Goal: Task Accomplishment & Management: Complete application form

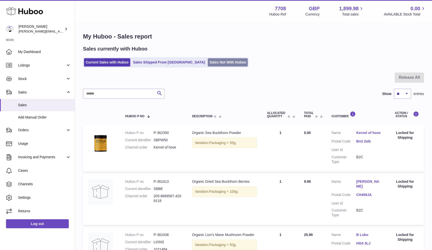
click at [208, 64] on link "Sales Not With Huboo" at bounding box center [228, 62] width 40 height 8
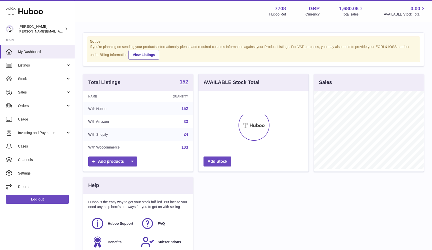
scroll to position [78, 110]
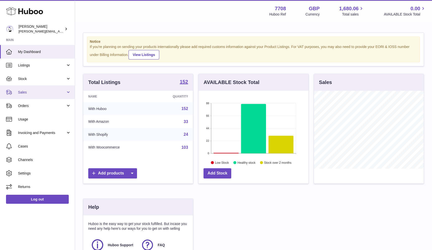
click at [30, 89] on link "Sales" at bounding box center [37, 93] width 75 height 14
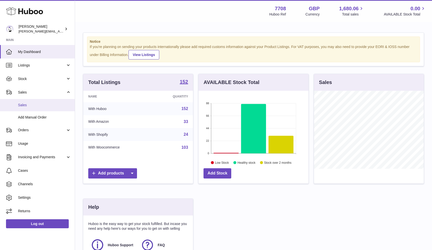
click at [27, 102] on link "Sales" at bounding box center [37, 105] width 75 height 12
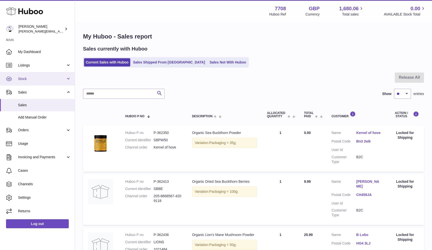
click at [30, 78] on span "Stock" at bounding box center [42, 79] width 48 height 5
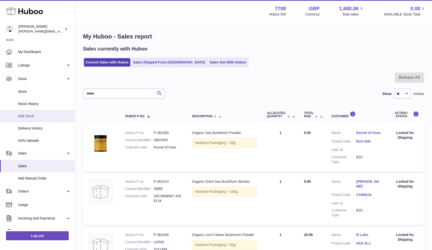
click at [25, 115] on span "Add Stock" at bounding box center [44, 116] width 53 height 5
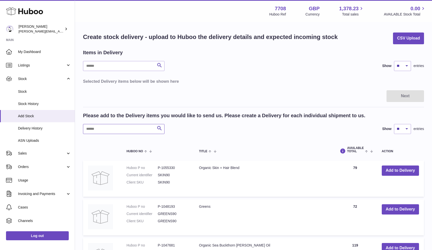
click at [107, 127] on input "text" at bounding box center [124, 129] width 82 height 10
paste input "*****"
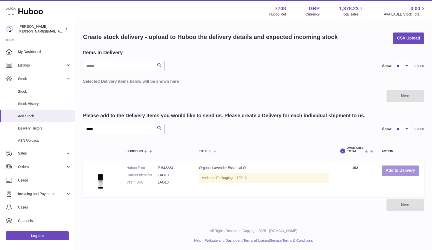
click at [409, 171] on button "Add to Delivery" at bounding box center [400, 171] width 37 height 10
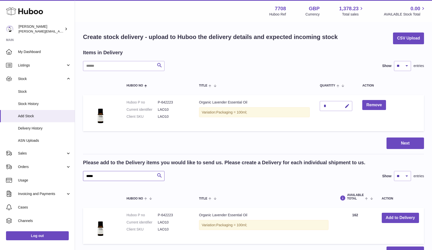
click at [140, 177] on input "*****" at bounding box center [124, 176] width 82 height 10
paste input "*"
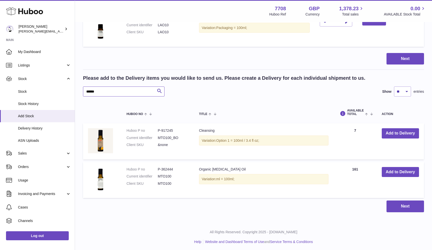
scroll to position [84, 0]
type input "******"
click at [391, 173] on button "Add to Delivery" at bounding box center [400, 172] width 37 height 10
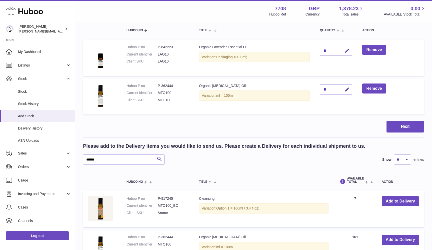
scroll to position [54, 0]
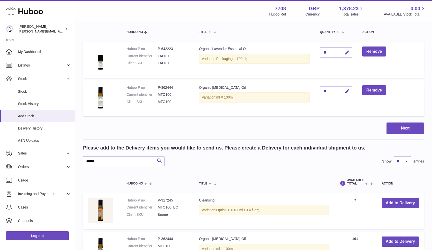
click at [349, 51] on icon "button" at bounding box center [347, 52] width 5 height 5
click at [324, 52] on input "*" at bounding box center [336, 53] width 33 height 10
paste input "**"
type input "***"
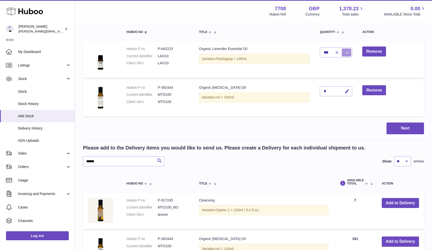
click at [349, 54] on icon "submit" at bounding box center [347, 52] width 5 height 5
click at [350, 92] on icon "button" at bounding box center [347, 91] width 5 height 5
click at [324, 91] on input "*" at bounding box center [336, 91] width 33 height 10
paste input "*"
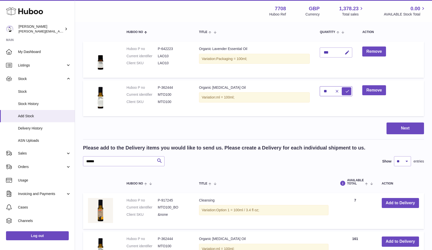
type input "**"
click at [342, 103] on td "**" at bounding box center [336, 98] width 43 height 36
click at [348, 92] on icon "submit" at bounding box center [347, 91] width 5 height 5
click at [396, 125] on button "Next" at bounding box center [406, 129] width 38 height 12
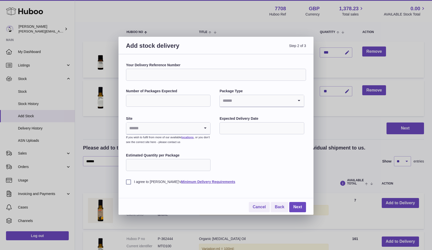
click at [141, 74] on input "Your Delivery Reference Number" at bounding box center [216, 75] width 180 height 12
type input "**********"
click at [172, 97] on input "Number of Packages Expected" at bounding box center [168, 101] width 85 height 12
type input "*"
click at [251, 98] on input "Search for option" at bounding box center [257, 101] width 74 height 12
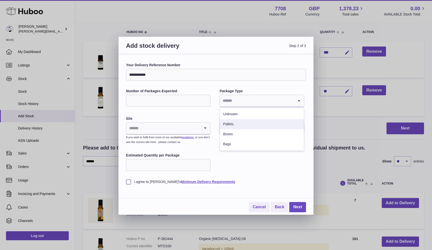
click at [245, 124] on li "Pallets" at bounding box center [262, 124] width 84 height 10
click at [194, 130] on input "Search for option" at bounding box center [163, 129] width 74 height 12
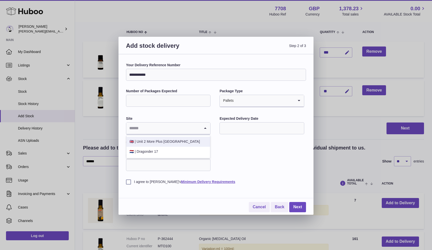
click at [181, 141] on li "🇬🇧 | Unit 2 More Plus Central Park" at bounding box center [169, 142] width 84 height 10
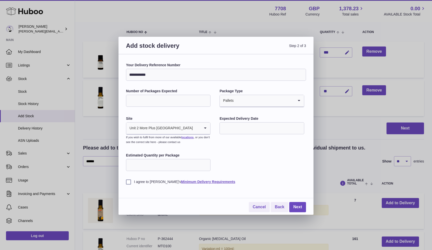
click at [232, 125] on input "text" at bounding box center [262, 128] width 85 height 12
click at [270, 171] on span "12" at bounding box center [267, 169] width 9 height 9
type input "**********"
click at [147, 164] on input "Estimated Quantity per Package" at bounding box center [168, 165] width 85 height 12
click at [130, 183] on label "I agree to Huboo's Minimum Delivery Requirements" at bounding box center [216, 182] width 180 height 5
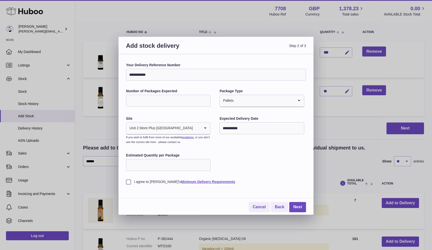
click at [179, 162] on input "Estimated Quantity per Package" at bounding box center [168, 165] width 85 height 12
type input "***"
click at [294, 206] on link "Next" at bounding box center [297, 207] width 17 height 10
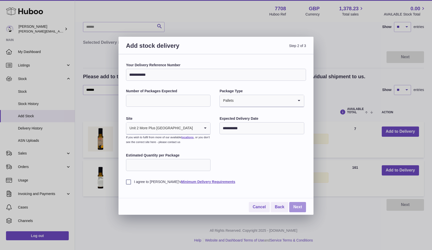
scroll to position [38, 0]
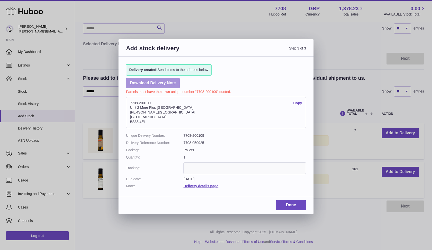
click at [156, 83] on link "Download Delivery Note" at bounding box center [153, 83] width 54 height 10
click at [287, 204] on link "Done" at bounding box center [291, 205] width 30 height 10
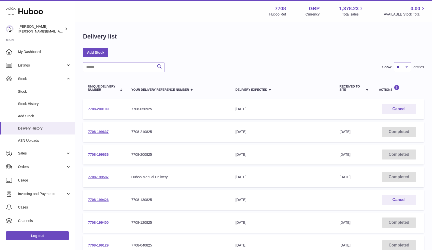
click at [98, 108] on link "7708-200109" at bounding box center [98, 109] width 21 height 4
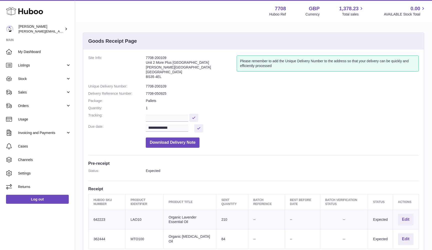
drag, startPoint x: 146, startPoint y: 57, endPoint x: 167, endPoint y: 75, distance: 27.6
click at [167, 75] on address "7708-200109 Unit 2 More Plus Central Park Hudson Ave Severn Beach BS35 4EL" at bounding box center [191, 69] width 91 height 26
copy address "7708-200109 Unit 2 More Plus Central Park Hudson Ave Severn Beach BS35 4EL"
click at [150, 59] on address "7708-200109 Unit 2 More Plus Central Park Hudson Ave Severn Beach BS35 4EL" at bounding box center [191, 69] width 91 height 26
drag, startPoint x: 146, startPoint y: 57, endPoint x: 170, endPoint y: 57, distance: 23.5
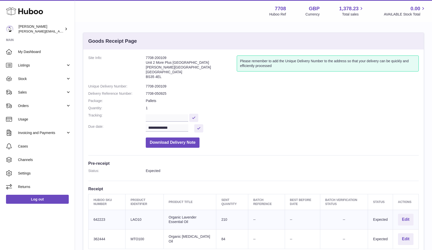
click at [170, 57] on address "7708-200109 Unit 2 More Plus Central Park Hudson Ave Severn Beach BS35 4EL" at bounding box center [191, 69] width 91 height 26
copy address "7708-200109"
click at [42, 81] on link "Stock" at bounding box center [37, 79] width 75 height 14
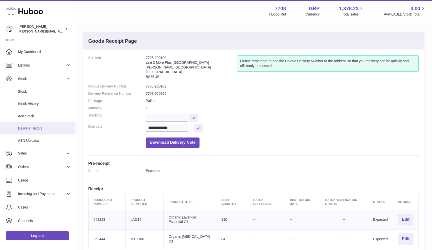
click at [32, 126] on span "Delivery History" at bounding box center [44, 128] width 53 height 5
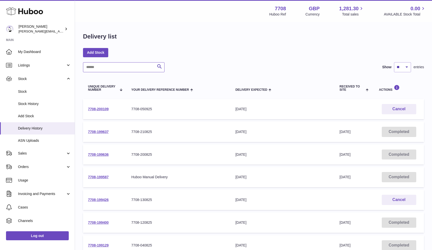
click at [107, 70] on input "text" at bounding box center [124, 67] width 82 height 10
paste input "**********"
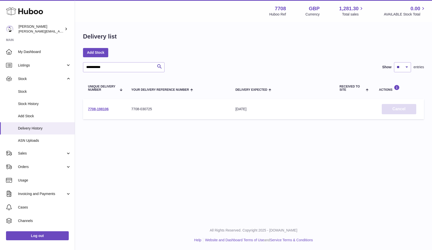
click at [395, 110] on button "Cancel" at bounding box center [399, 109] width 35 height 10
click at [91, 66] on input "**********" at bounding box center [124, 67] width 82 height 10
paste input "text"
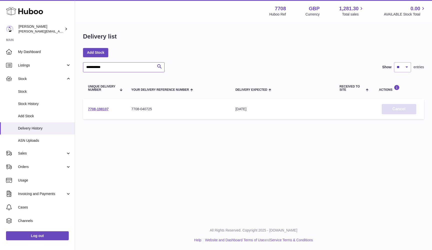
type input "**********"
click at [394, 109] on button "Cancel" at bounding box center [399, 109] width 35 height 10
click at [31, 129] on span "Delivery History" at bounding box center [44, 128] width 53 height 5
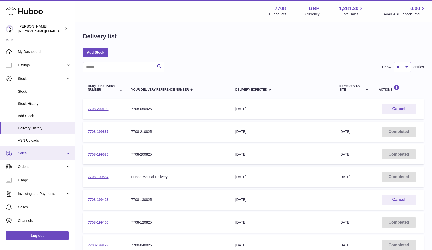
click at [34, 153] on span "Sales" at bounding box center [42, 153] width 48 height 5
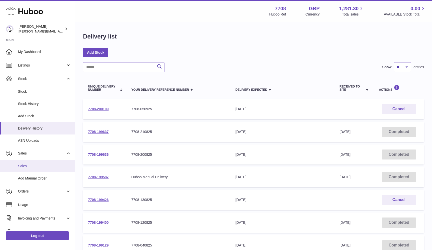
click at [31, 162] on link "Sales" at bounding box center [37, 166] width 75 height 12
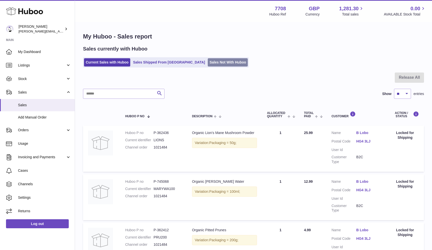
click at [208, 61] on link "Sales Not With Huboo" at bounding box center [228, 62] width 40 height 8
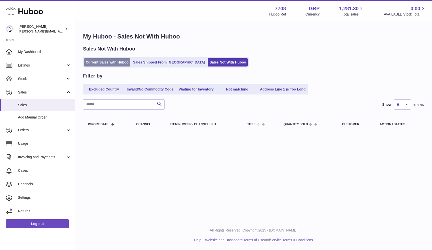
click at [108, 62] on link "Current Sales with Huboo" at bounding box center [107, 62] width 46 height 8
